Goal: Transaction & Acquisition: Purchase product/service

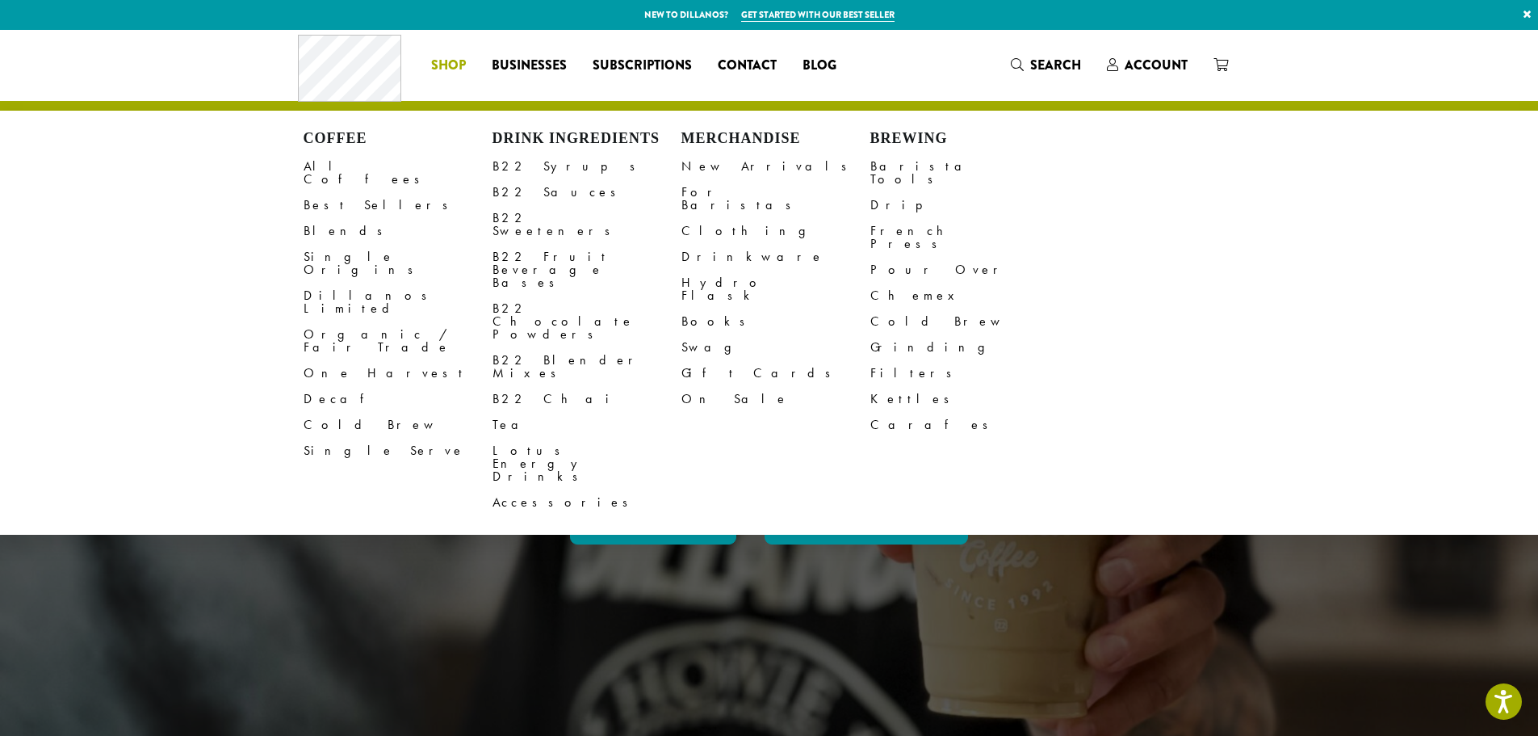
click at [457, 59] on span "Shop" at bounding box center [448, 66] width 35 height 20
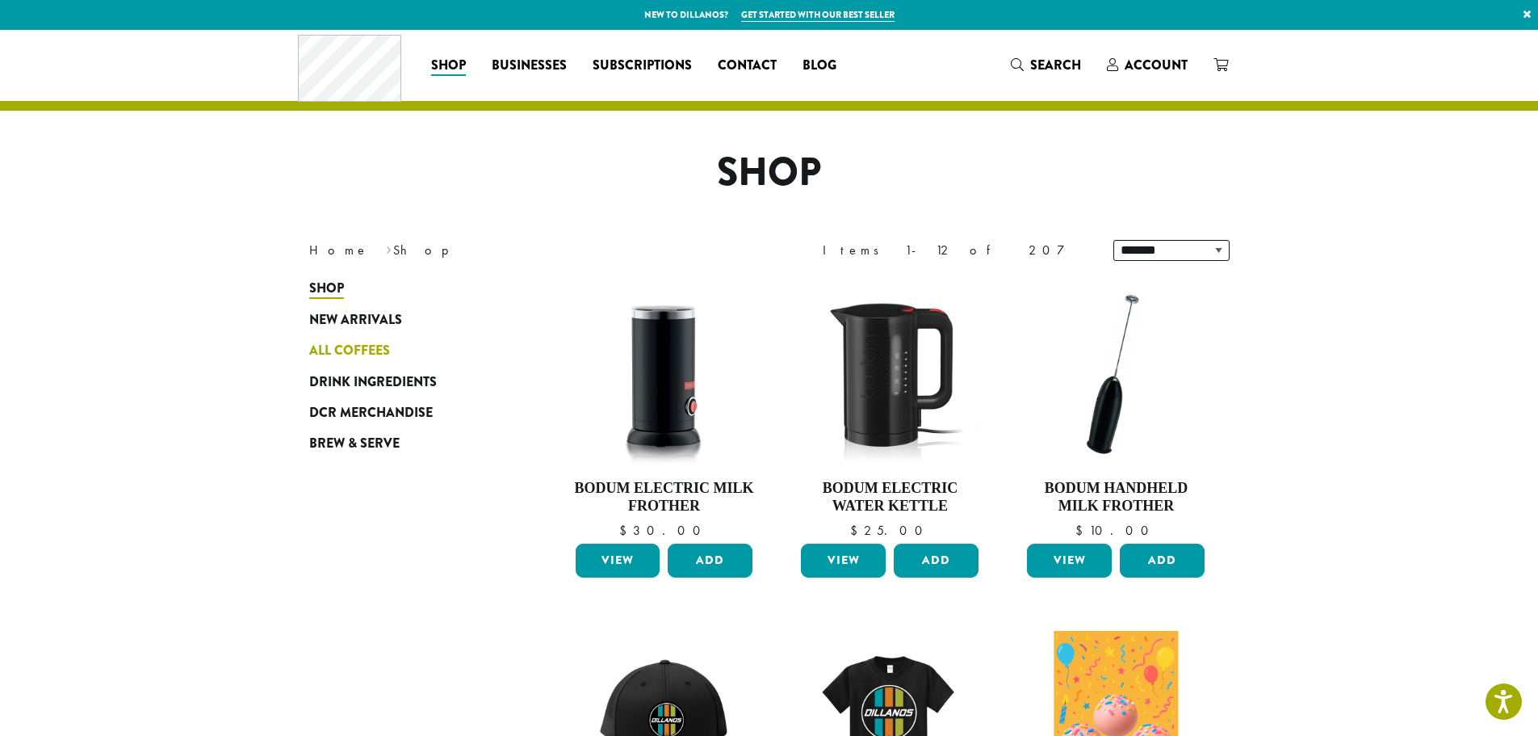
click at [359, 344] on span "All Coffees" at bounding box center [349, 351] width 81 height 20
